Goal: Task Accomplishment & Management: Complete application form

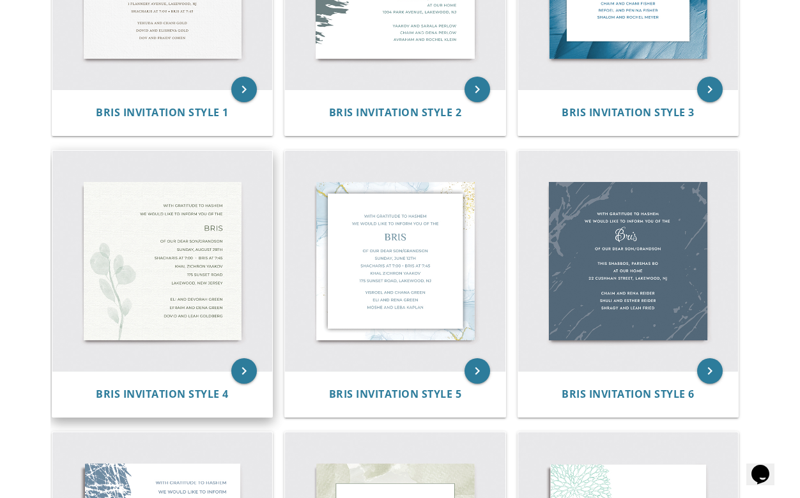
scroll to position [411, 0]
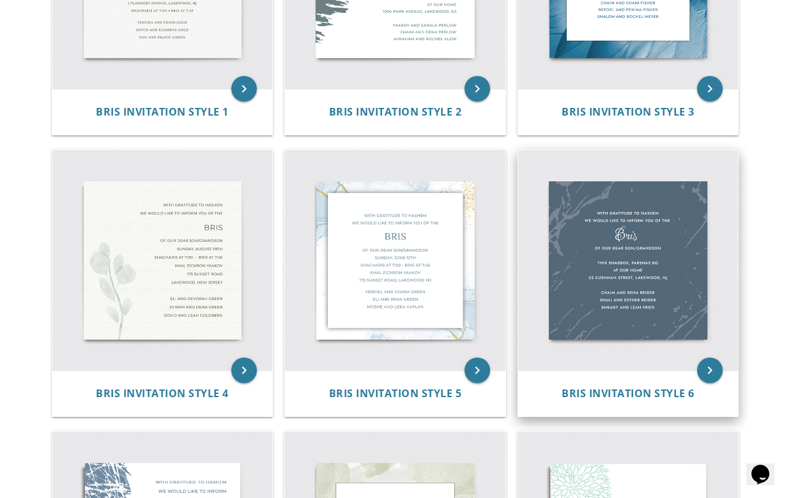
click at [616, 214] on img at bounding box center [628, 260] width 220 height 220
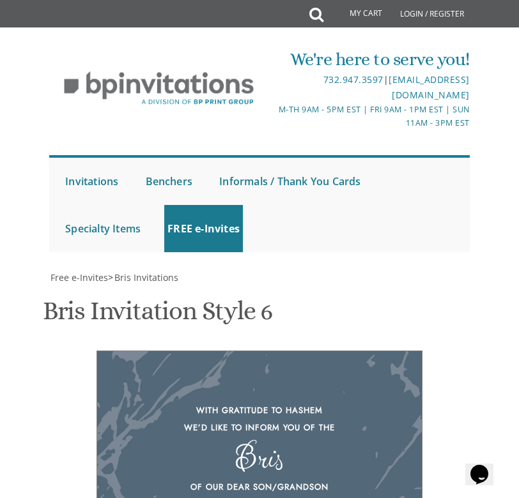
scroll to position [552, 0]
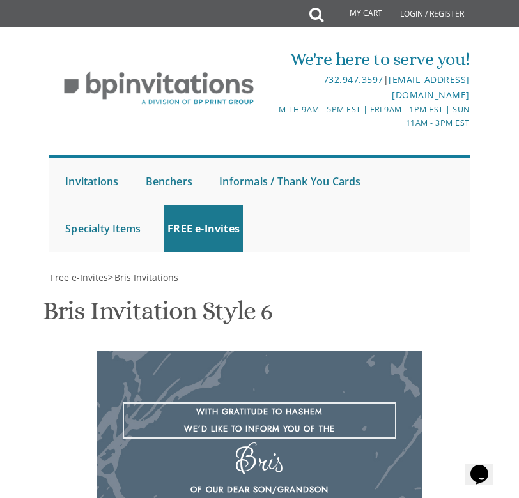
scroll to position [532, 0]
type textarea "With gratitude to Hashem We’d like to inform you of the"
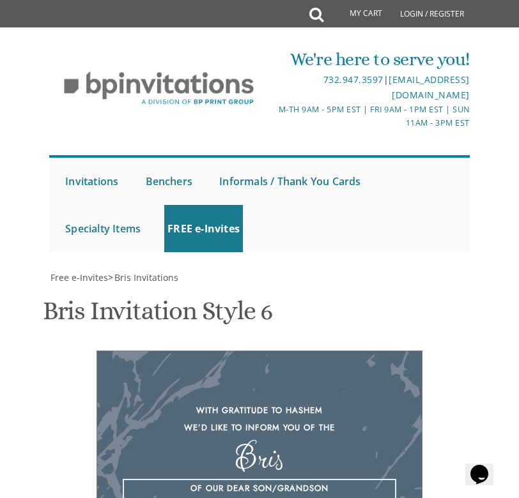
scroll to position [576, 0]
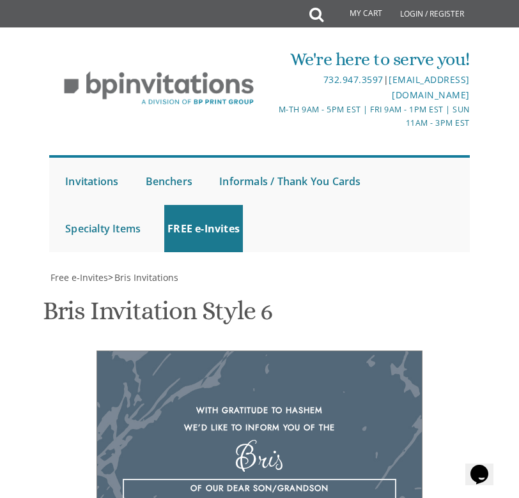
scroll to position [610, 0]
paste textarea "SHACHARIS AT 7:00 • BRIS AT 8:00"
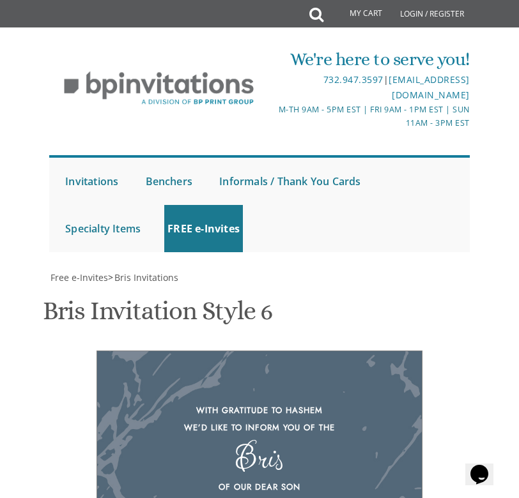
scroll to position [608, 0]
paste textarea "BAIS AVIGDOR"
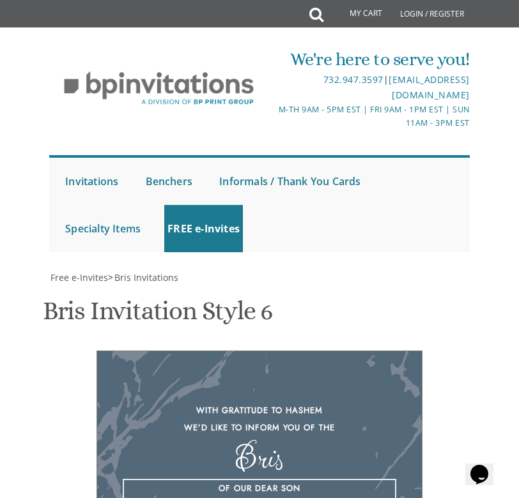
scroll to position [9, 0]
paste textarea "57 LIME KILN RD • SUFFERN, NY"
type textarea "Of our dear son Wednesday, August 27, 2025 Shacharis at 7:00 • Bris at 8:00 BAI…"
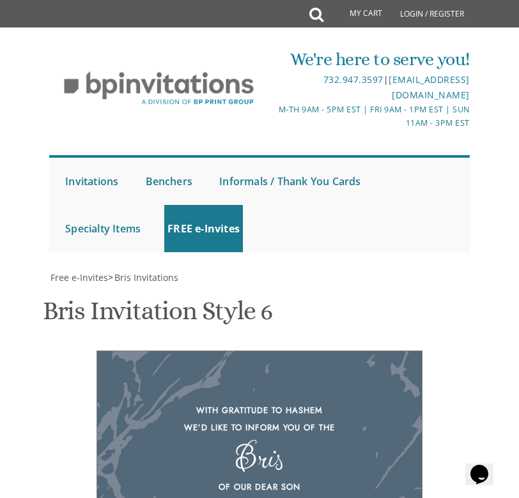
scroll to position [582, 0]
drag, startPoint x: 330, startPoint y: 407, endPoint x: 172, endPoint y: 365, distance: 163.3
type textarea "[PERSON_NAME] and [PERSON_NAME] and [PERSON_NAME] Families"
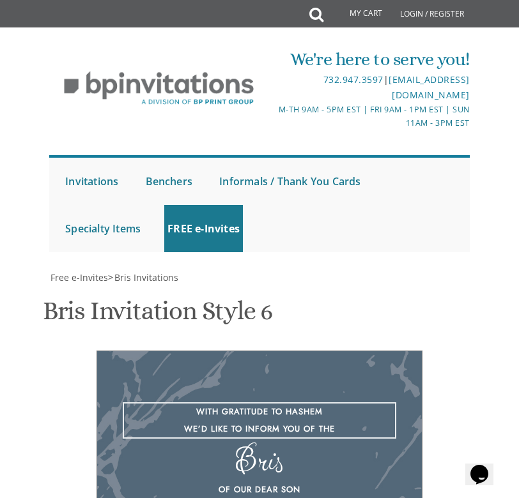
type textarea "With gratitude to Hashem We would like to inform you of the"
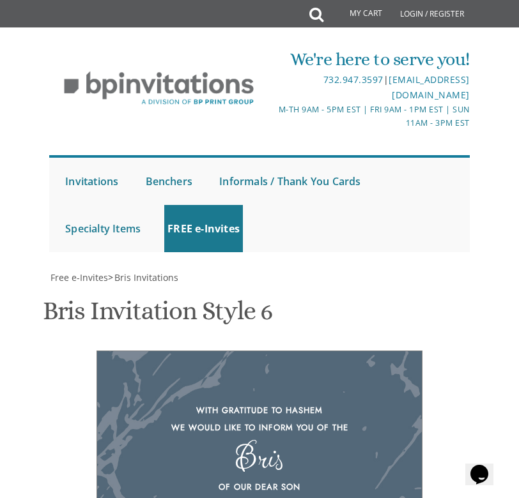
scroll to position [13, 0]
type input "[EMAIL_ADDRESS][DOMAIN_NAME]"
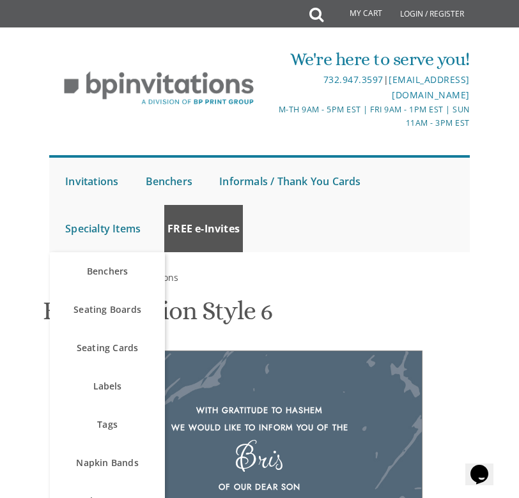
scroll to position [0, 0]
click at [207, 215] on link "FREE e-Invites" at bounding box center [203, 228] width 79 height 47
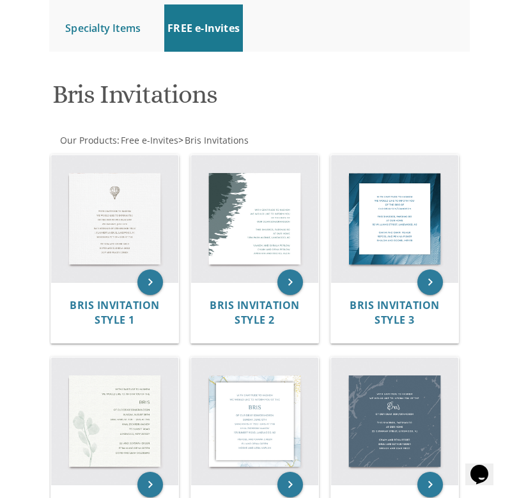
scroll to position [524, 0]
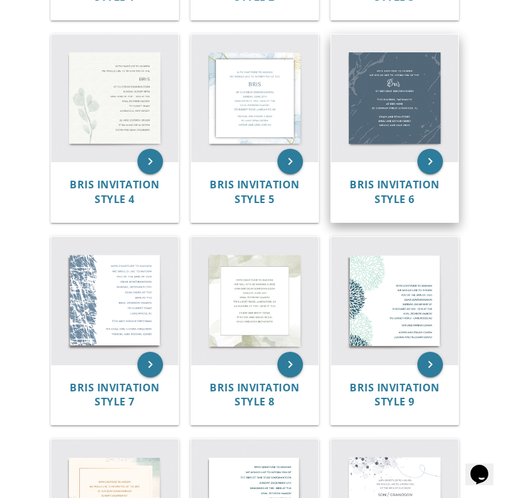
click at [445, 167] on div "Bris Invitation Style 6" at bounding box center [394, 192] width 127 height 61
click at [436, 162] on icon "keyboard_arrow_right" at bounding box center [430, 162] width 26 height 26
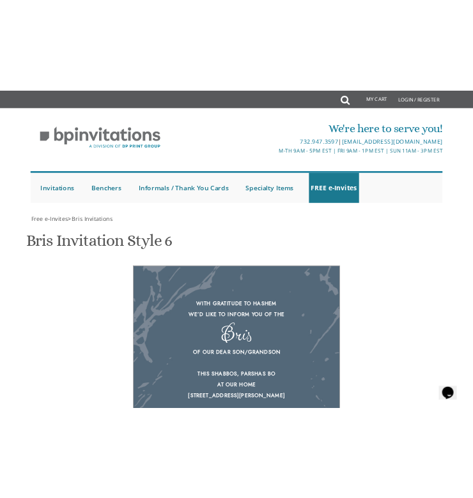
scroll to position [448, 0]
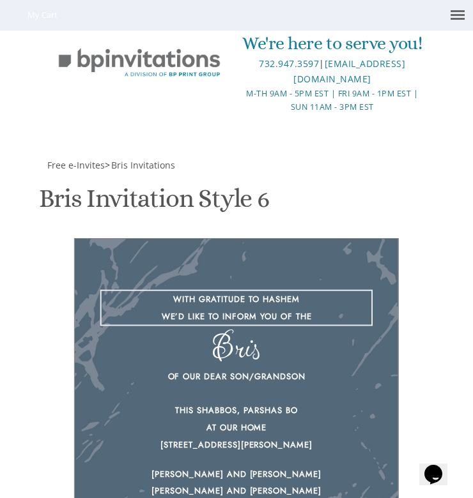
type textarea "With gratitude to Hashem We would like to inform you of the"
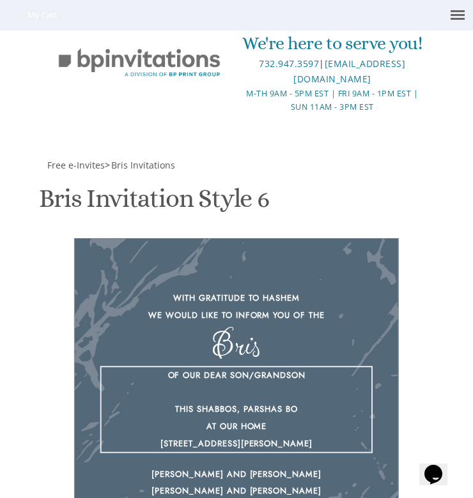
drag, startPoint x: 220, startPoint y: 377, endPoint x: 51, endPoint y: 355, distance: 170.6
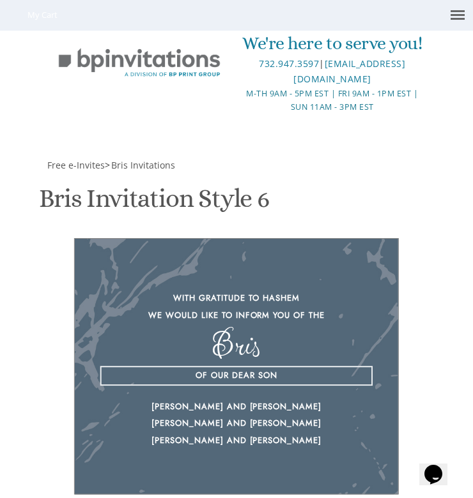
paste textarea "WEDNESDAY, AUGUST 27, 2025 SHACHARIS AT 7:00 • BRIS AT 8:00 BAIS AVIGDOR 57 LIM…"
type textarea "Of our dear son WEDNESDAY, AUGUST 27, 2025 SHACHARIS AT 7:00 • BRIS AT 8:00 BAI…"
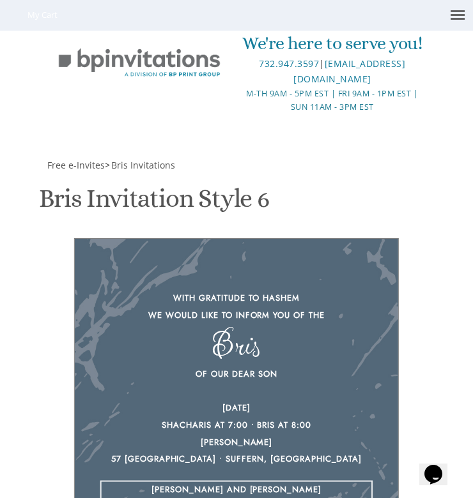
drag, startPoint x: 201, startPoint y: 390, endPoint x: 28, endPoint y: 326, distance: 183.9
drag, startPoint x: 183, startPoint y: 386, endPoint x: 45, endPoint y: 337, distance: 145.6
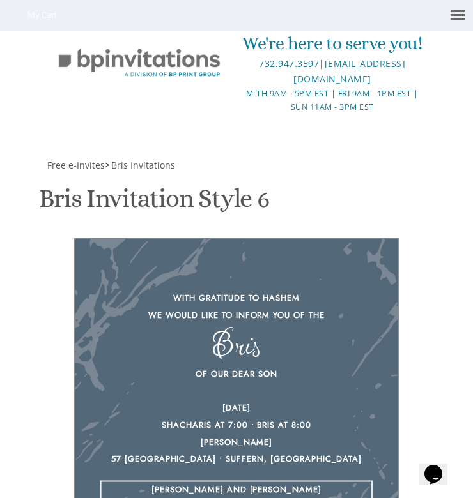
type textarea "Nosson and Miriam Lipoff Schlusselberg and Lipoff Families"
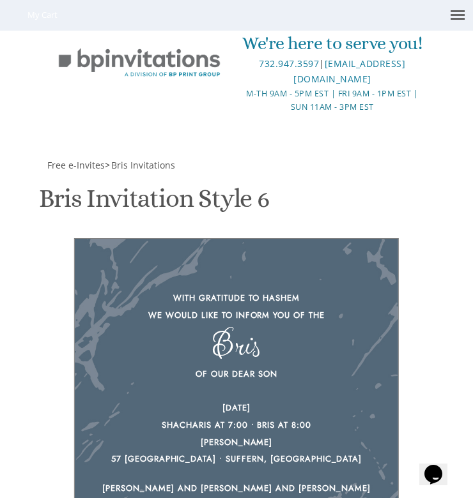
scroll to position [16, 0]
click at [69, 159] on span "Free e-Invites" at bounding box center [75, 165] width 57 height 12
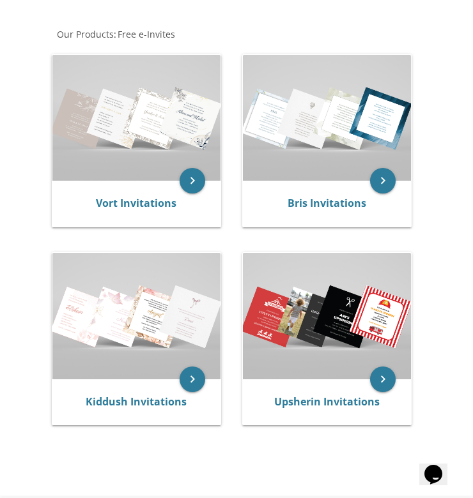
scroll to position [197, 0]
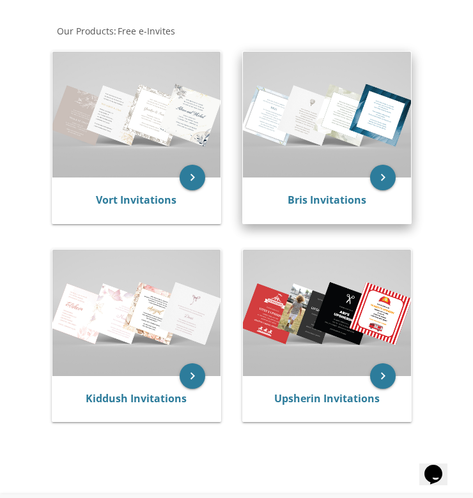
click at [320, 203] on div "Bris Invitations" at bounding box center [327, 201] width 168 height 46
click at [321, 207] on link "Bris Invitations" at bounding box center [326, 200] width 79 height 14
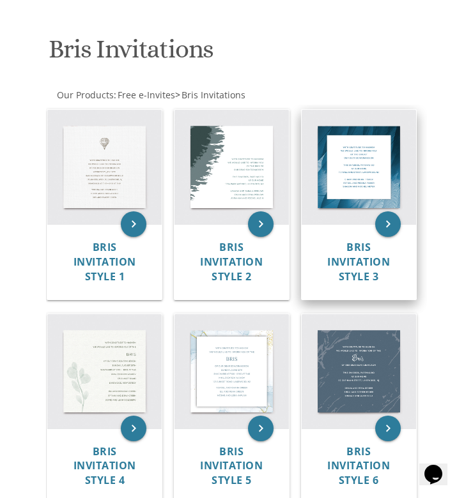
scroll to position [135, 0]
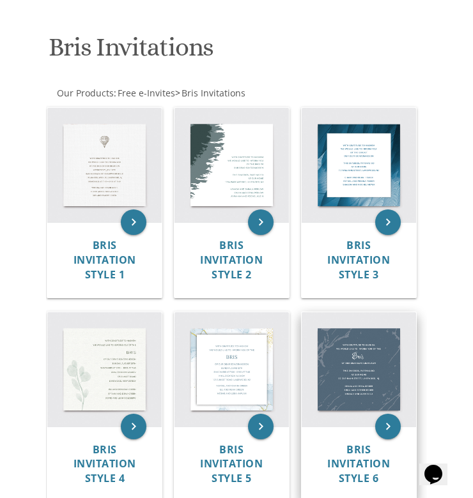
click at [351, 375] on img at bounding box center [358, 369] width 114 height 114
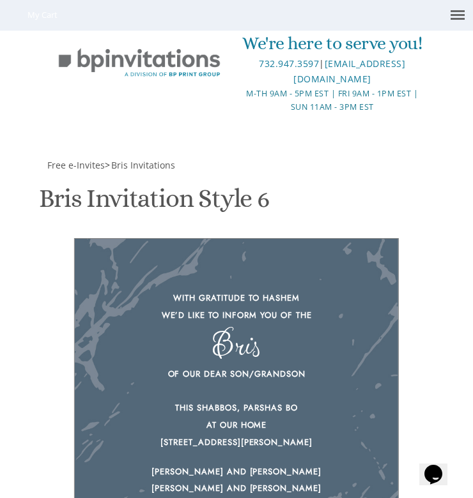
scroll to position [310, 0]
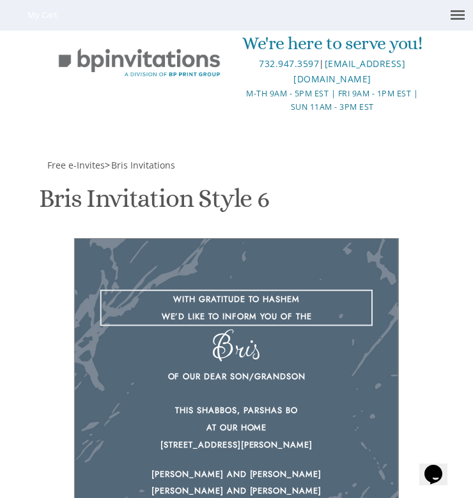
type textarea "With gratitude to Hashem We would like to inform you of the"
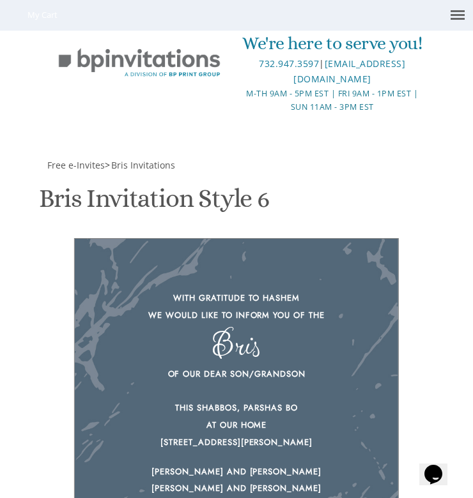
scroll to position [323, 0]
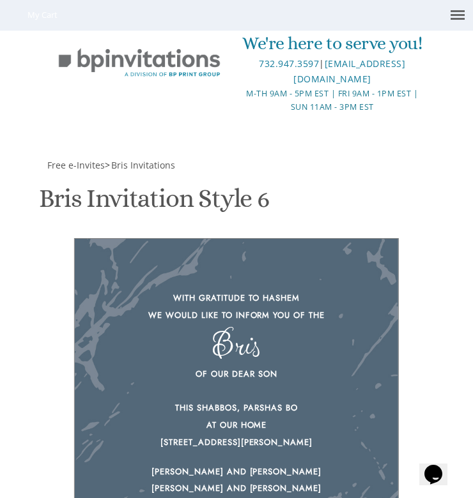
scroll to position [409, 0]
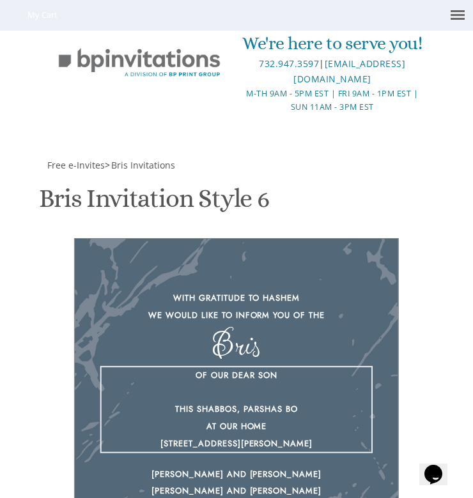
drag, startPoint x: 227, startPoint y: 405, endPoint x: 54, endPoint y: 381, distance: 174.7
paste textarea "EDNESDAY, [DATE] SHACHARIS AT 7:00 • BRIS AT 8:00 [PERSON_NAME] 57 [GEOGRAPHIC_…"
type textarea "Of our dear son [DATE] SHACHARIS AT 7:00 • BRIS AT 8:00 [PERSON_NAME] 57 [GEOGR…"
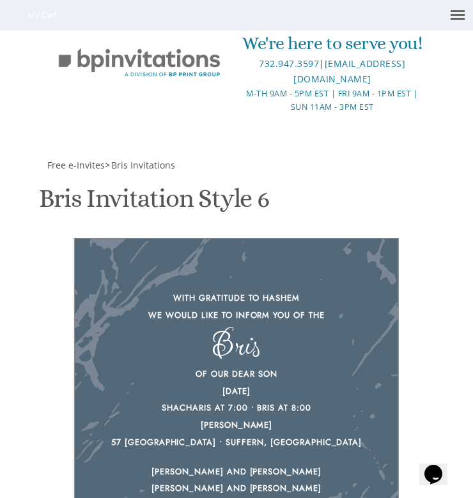
scroll to position [432, 0]
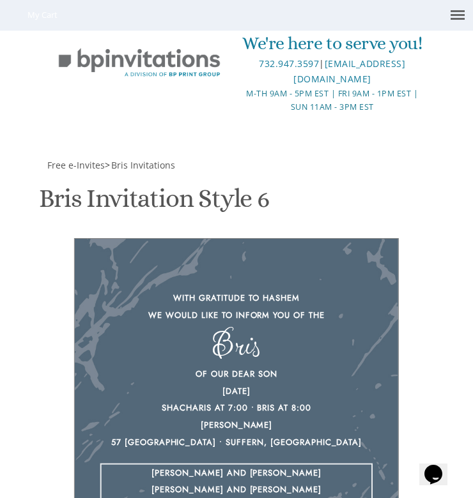
drag, startPoint x: 184, startPoint y: 458, endPoint x: 52, endPoint y: 418, distance: 137.4
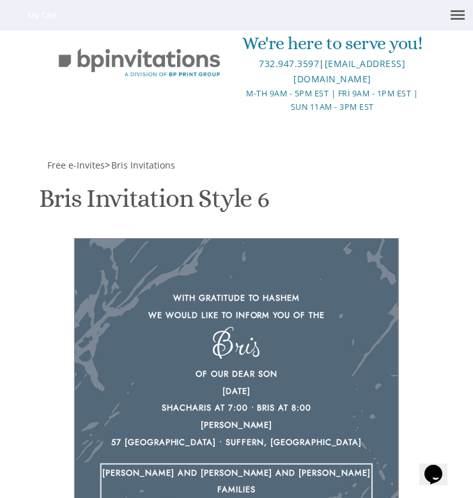
type textarea "[PERSON_NAME] and [PERSON_NAME] and [PERSON_NAME] Families"
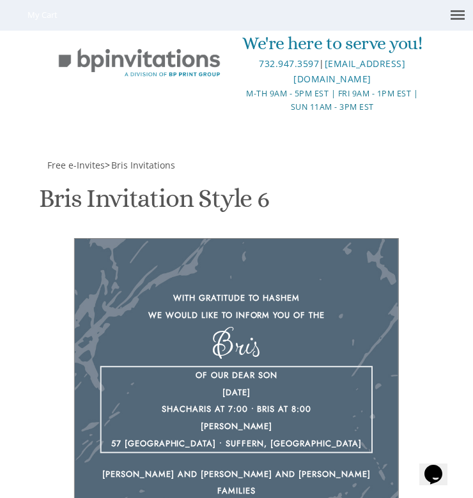
type textarea "Of our dear son [DATE] SHACHARIS AT 7:00 • BRIS AT 8:00 [PERSON_NAME] 57 [GEOGR…"
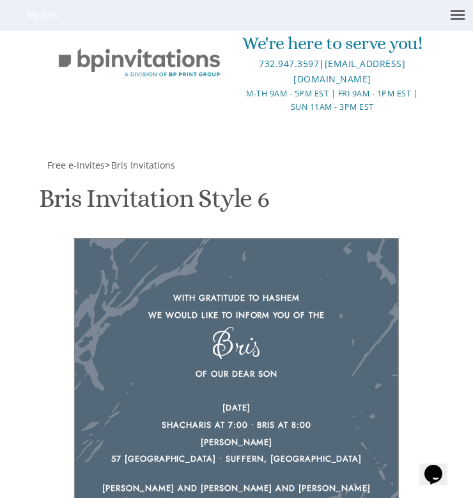
scroll to position [13, 0]
type input "[EMAIL_ADDRESS][DOMAIN_NAME]"
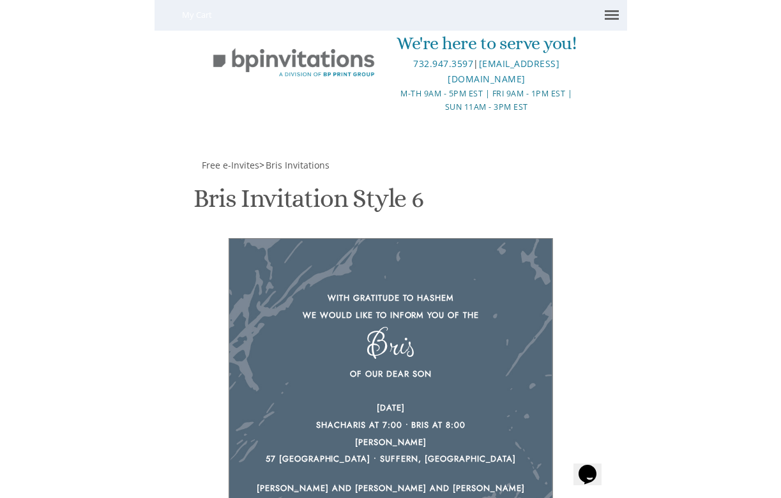
scroll to position [412, 0]
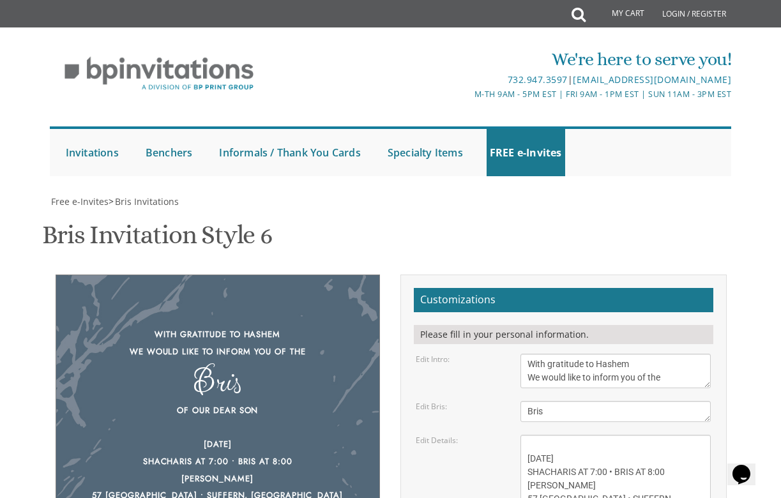
scroll to position [177, 0]
